Goal: Check status: Check status

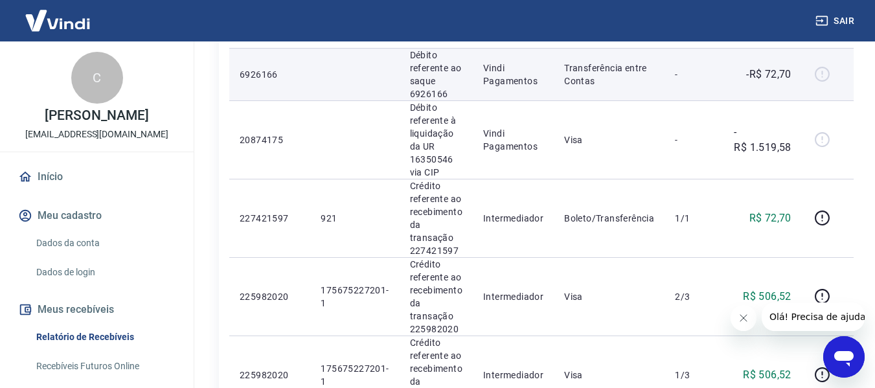
scroll to position [259, 0]
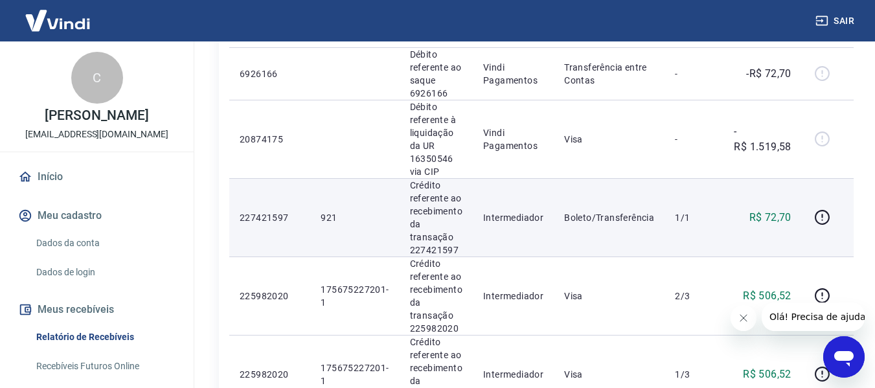
click at [304, 207] on td "227421597" at bounding box center [269, 217] width 81 height 78
click at [326, 214] on p "921" at bounding box center [355, 217] width 68 height 13
copy p "921"
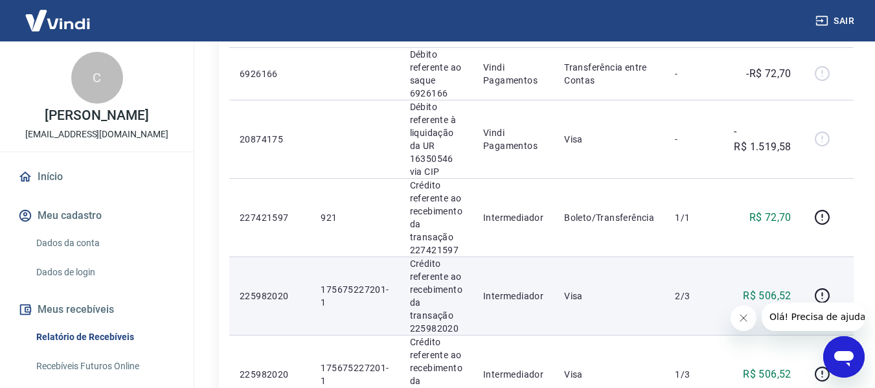
click at [349, 287] on p "175675227201-1" at bounding box center [355, 296] width 68 height 26
copy p "175675227201"
click at [326, 297] on p "175675227201-1" at bounding box center [355, 296] width 68 height 26
drag, startPoint x: 319, startPoint y: 280, endPoint x: 354, endPoint y: 333, distance: 63.0
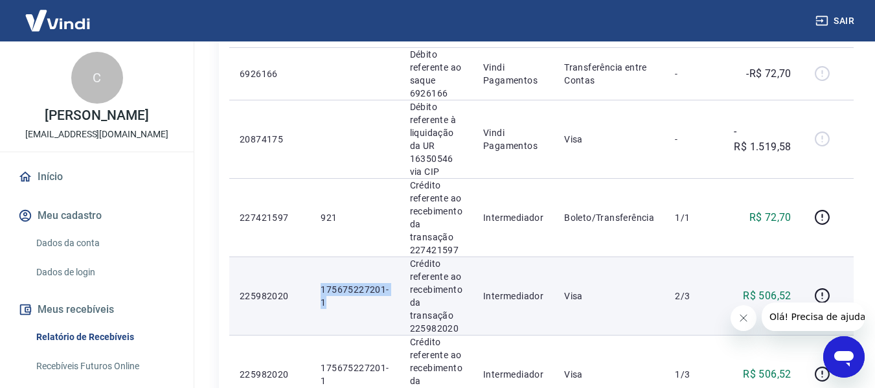
click at [354, 333] on td "175675227201-1" at bounding box center [354, 295] width 89 height 78
copy p "175675227201-1"
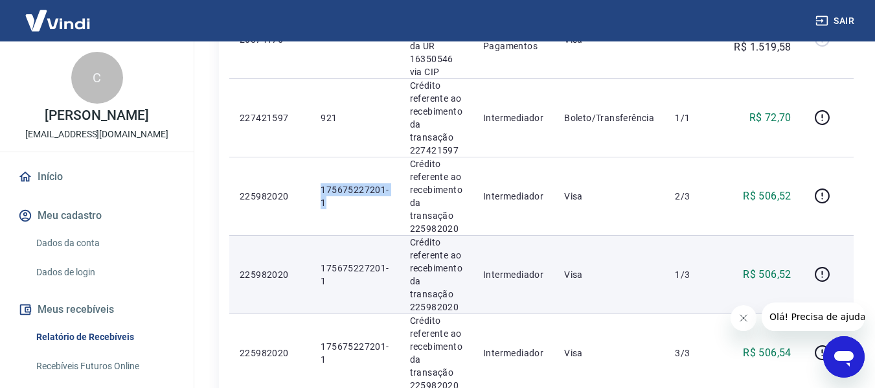
scroll to position [389, 0]
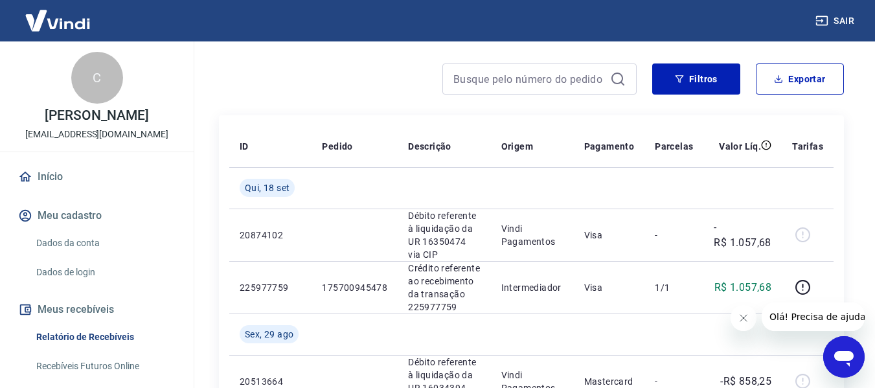
scroll to position [130, 0]
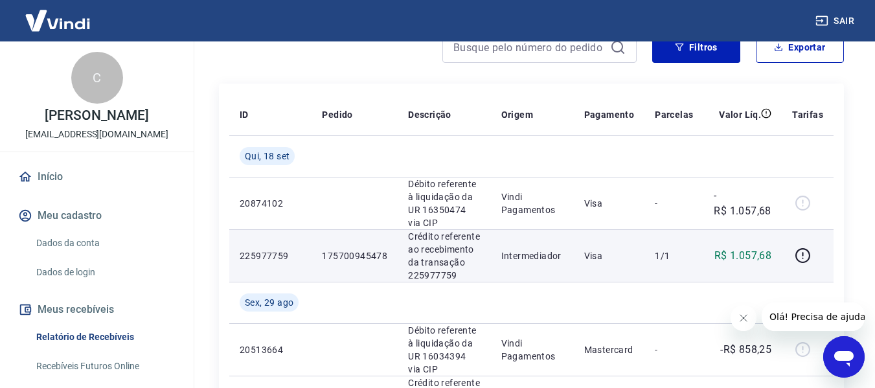
click at [335, 234] on td "175700945478" at bounding box center [355, 255] width 86 height 52
copy p "175700945478"
